Goal: Check status: Check status

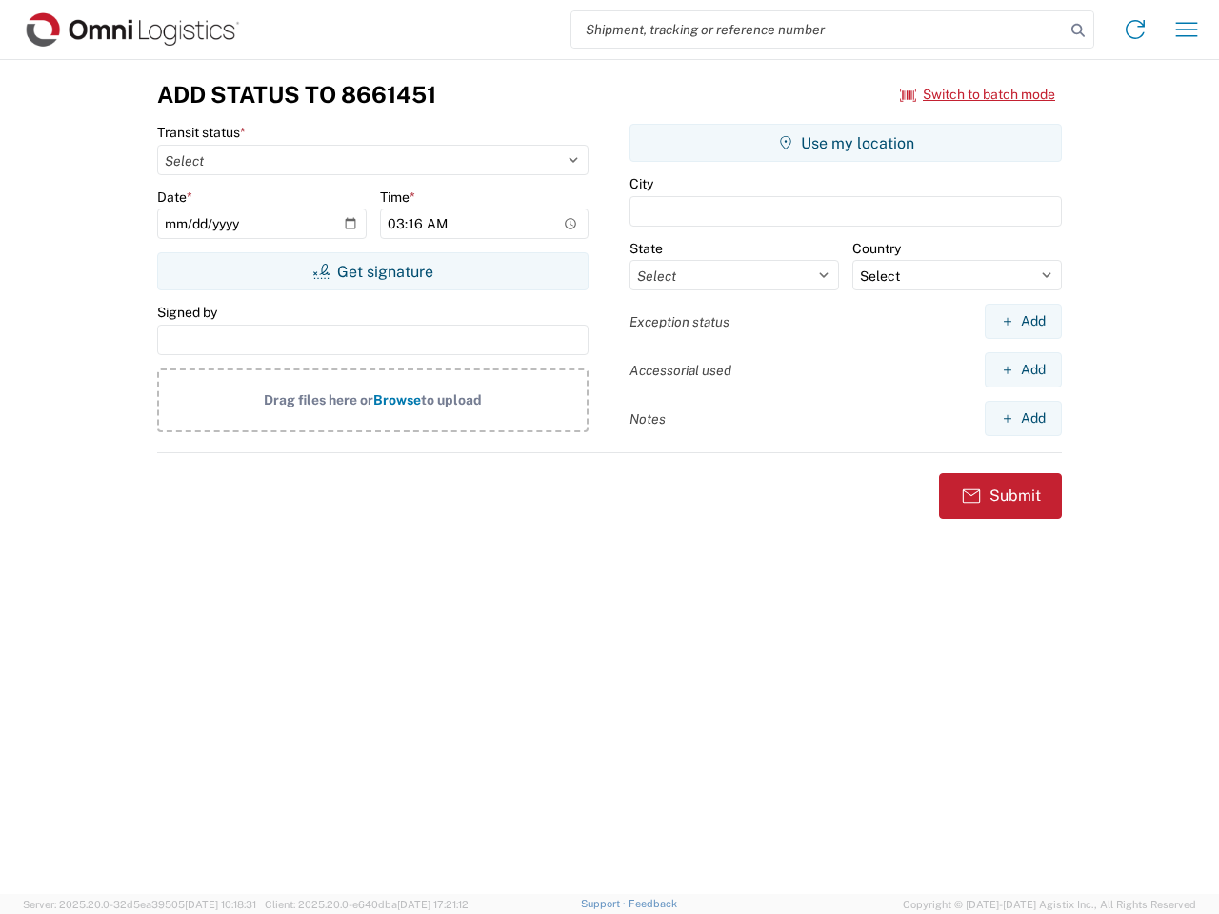
click at [818, 30] on input "search" at bounding box center [818, 29] width 493 height 36
click at [1078, 30] on icon at bounding box center [1078, 30] width 27 height 27
click at [1135, 30] on icon at bounding box center [1135, 29] width 30 height 30
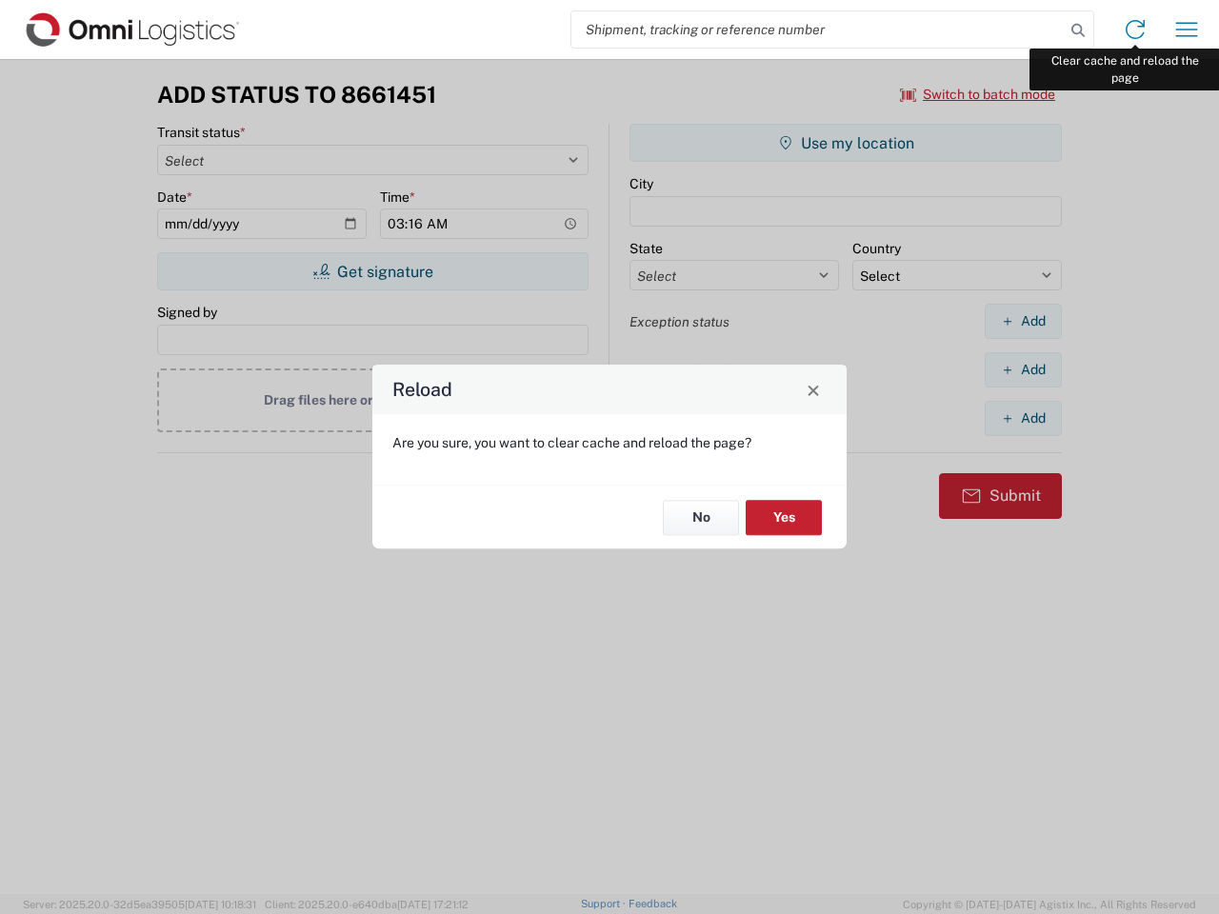
click at [1187, 30] on div "Reload Are you sure, you want to clear cache and reload the page? No Yes" at bounding box center [609, 457] width 1219 height 914
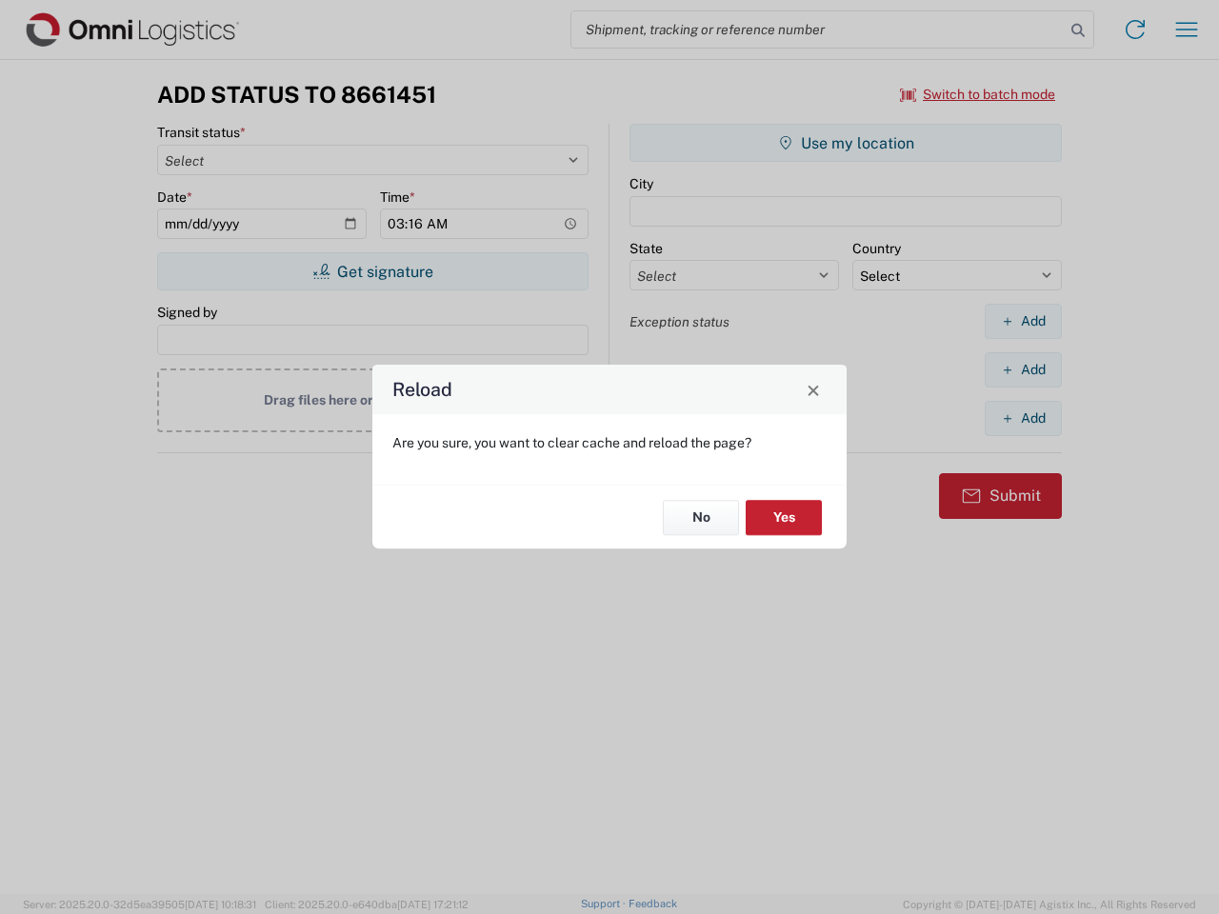
click at [978, 94] on div "Reload Are you sure, you want to clear cache and reload the page? No Yes" at bounding box center [609, 457] width 1219 height 914
click at [372, 271] on div "Reload Are you sure, you want to clear cache and reload the page? No Yes" at bounding box center [609, 457] width 1219 height 914
click at [846, 143] on div "Reload Are you sure, you want to clear cache and reload the page? No Yes" at bounding box center [609, 457] width 1219 height 914
click at [1023, 321] on div "Reload Are you sure, you want to clear cache and reload the page? No Yes" at bounding box center [609, 457] width 1219 height 914
click at [1023, 370] on div "Reload Are you sure, you want to clear cache and reload the page? No Yes" at bounding box center [609, 457] width 1219 height 914
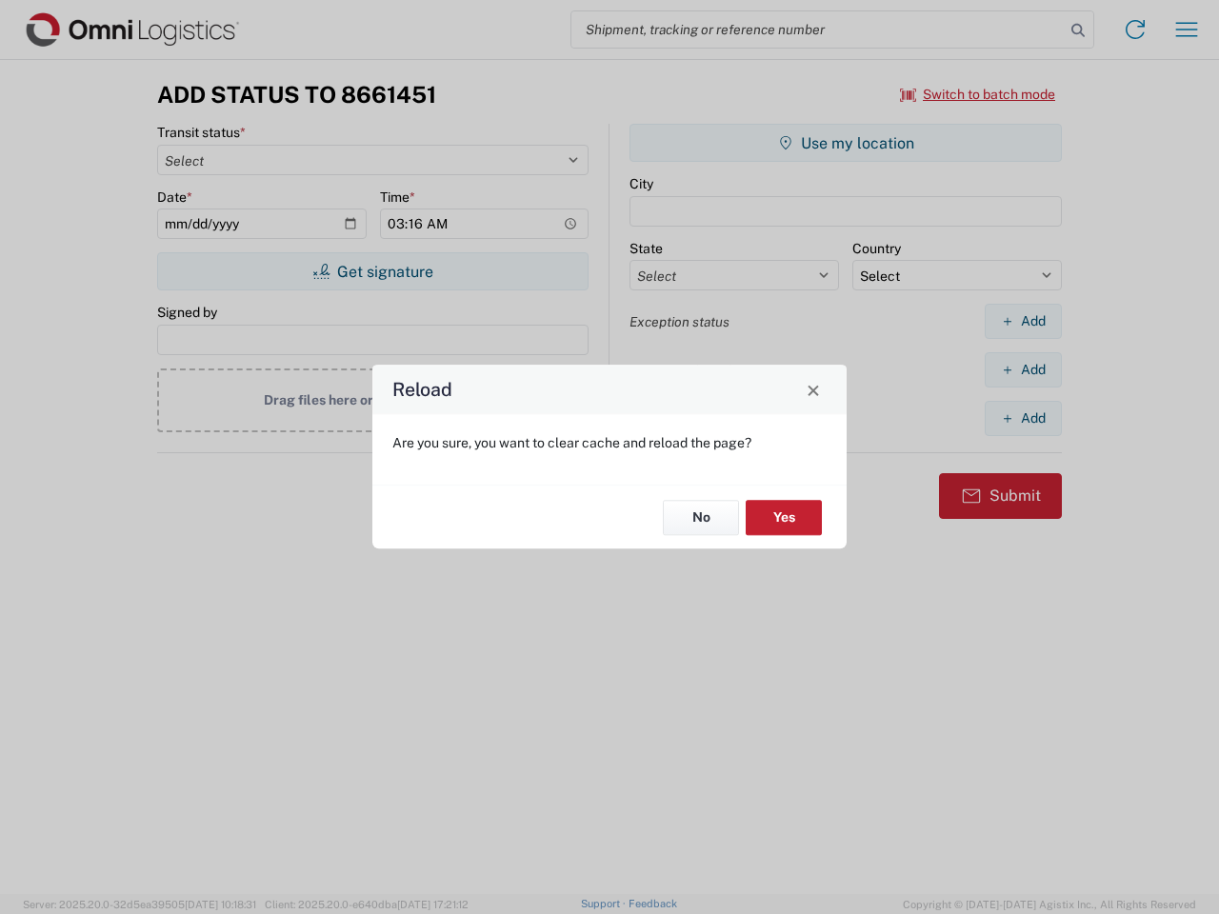
click at [1023, 418] on div "Reload Are you sure, you want to clear cache and reload the page? No Yes" at bounding box center [609, 457] width 1219 height 914
